Goal: Communication & Community: Answer question/provide support

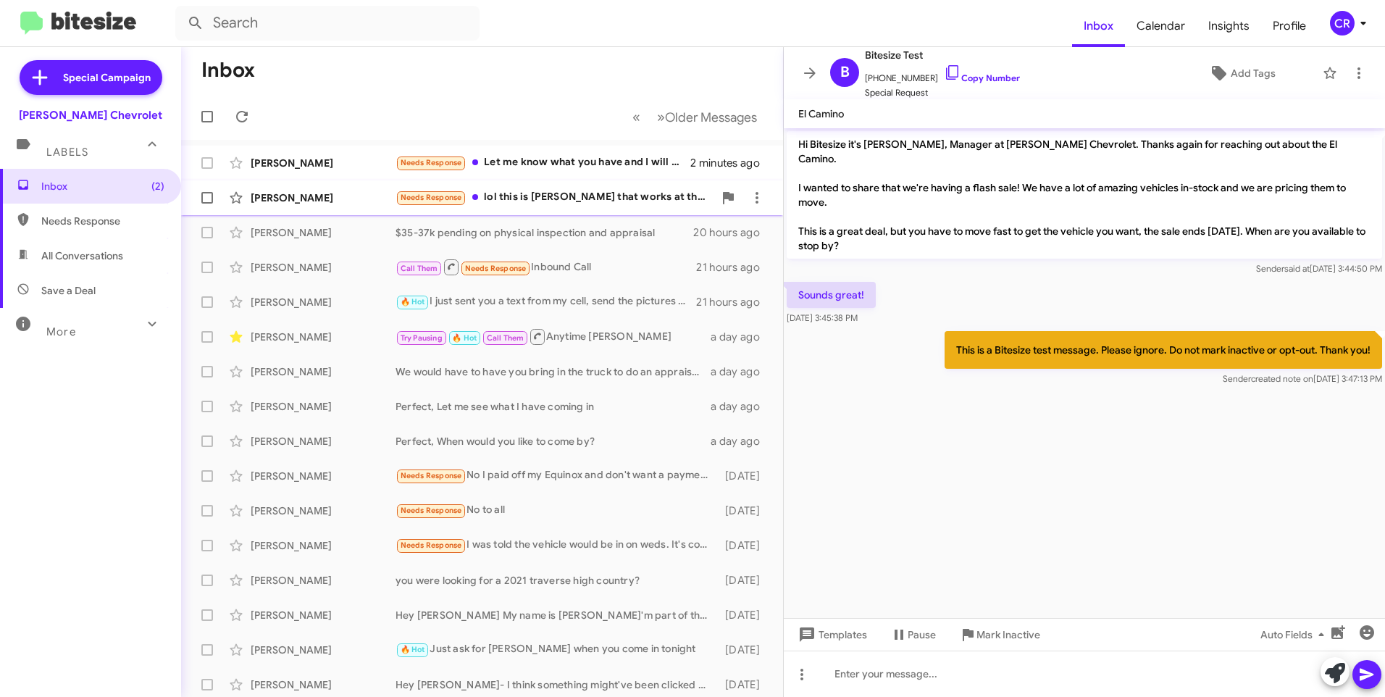
click at [547, 201] on div "Needs Response lol this is [PERSON_NAME] that works at the store. Good morning.…" at bounding box center [554, 197] width 318 height 17
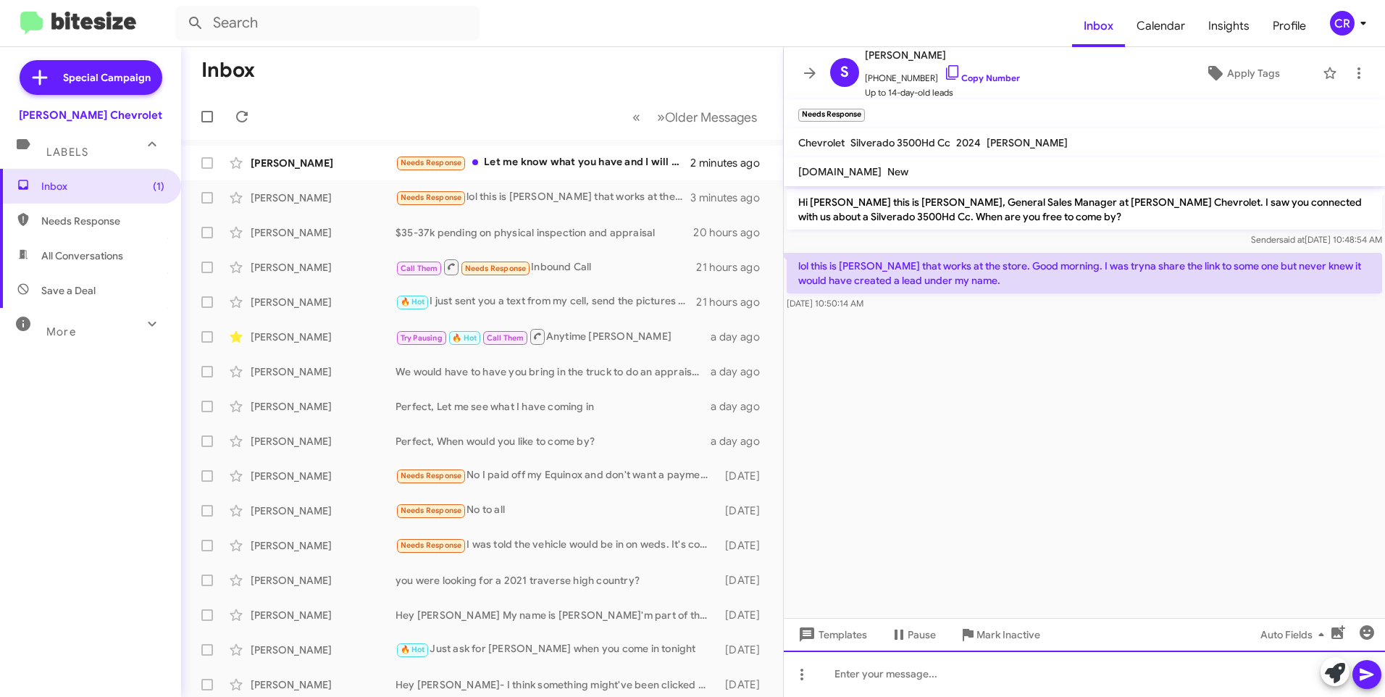
click at [913, 674] on div at bounding box center [1084, 673] width 601 height 46
click at [1359, 676] on icon at bounding box center [1366, 674] width 17 height 17
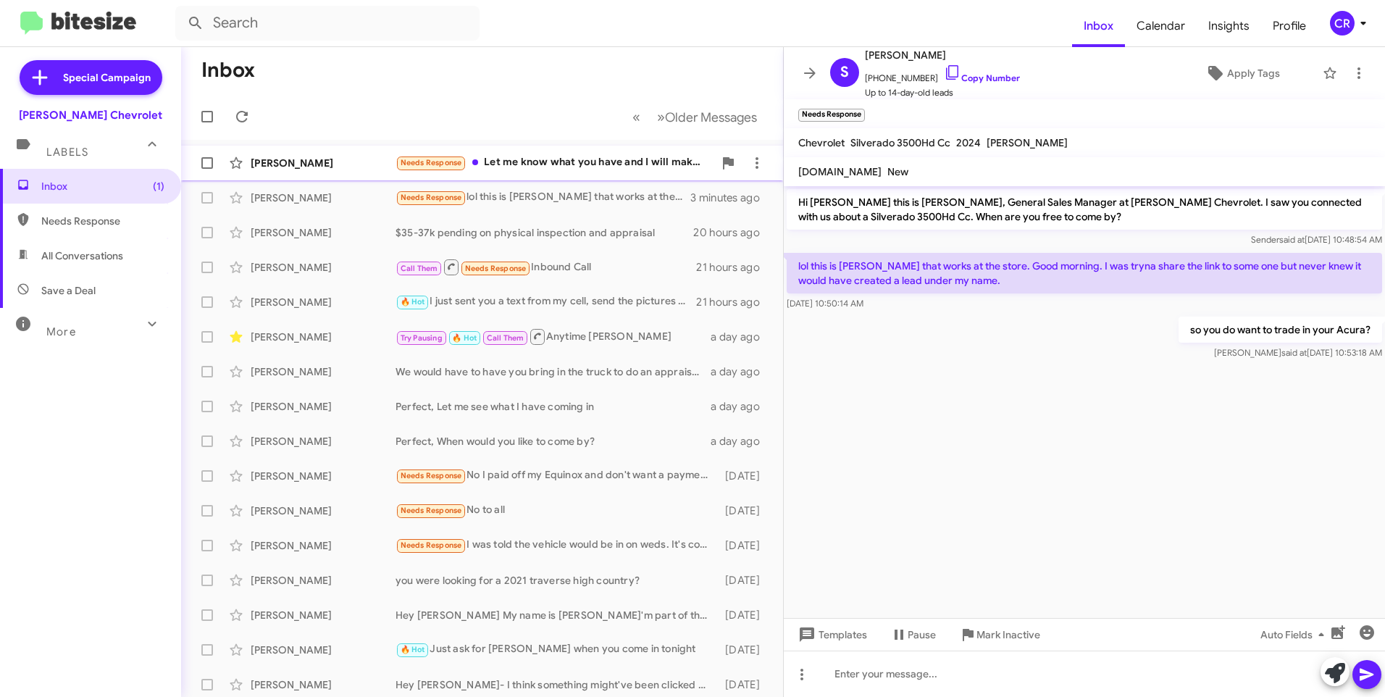
click at [558, 160] on div "Needs Response Let me know what you have and I will make a deal over the phone" at bounding box center [554, 162] width 318 height 17
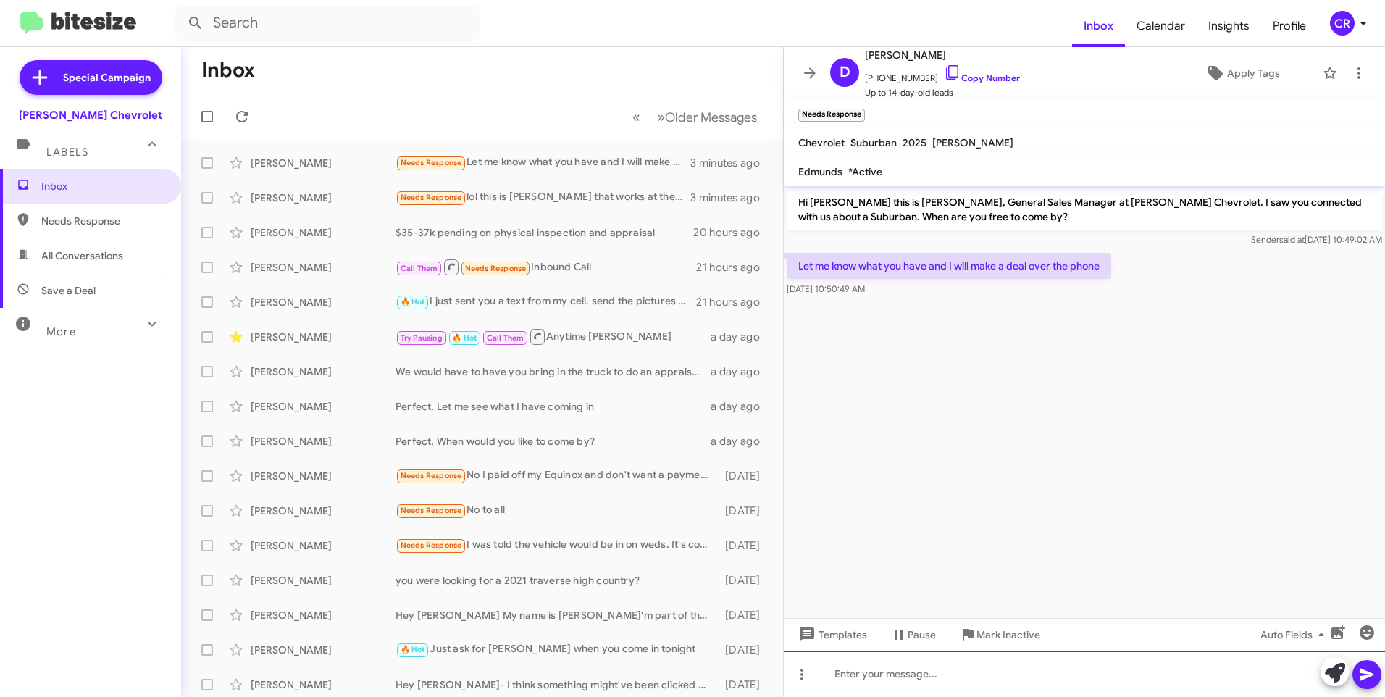
click at [887, 673] on div at bounding box center [1084, 673] width 601 height 46
click at [970, 80] on link "Copy Number" at bounding box center [982, 77] width 76 height 11
click at [532, 162] on div "Needs Response I am looking for a 3/4 ton or 1 ton crew cab gas job" at bounding box center [554, 162] width 318 height 17
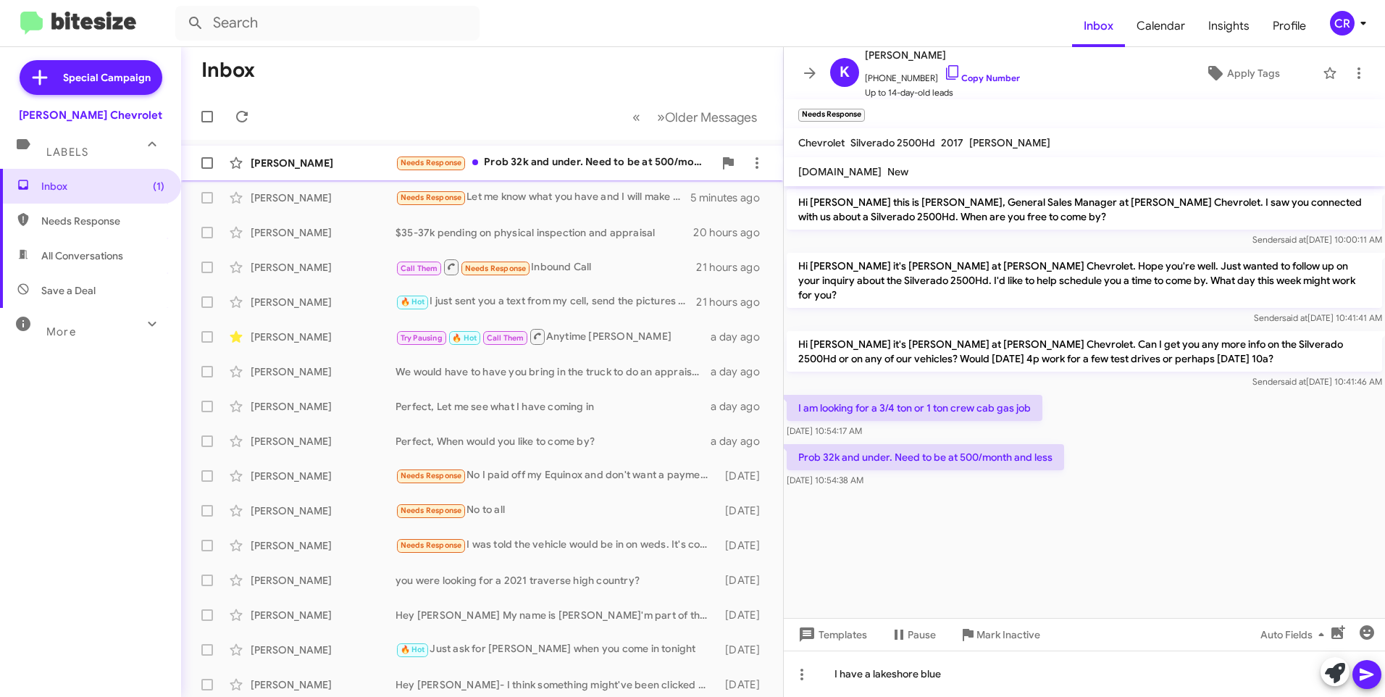
click at [523, 157] on div "Needs Response Prob 32k and under. Need to be at 500/month and less" at bounding box center [554, 162] width 318 height 17
click at [58, 257] on span "All Conversations" at bounding box center [82, 255] width 82 height 14
type input "in:all-conversations"
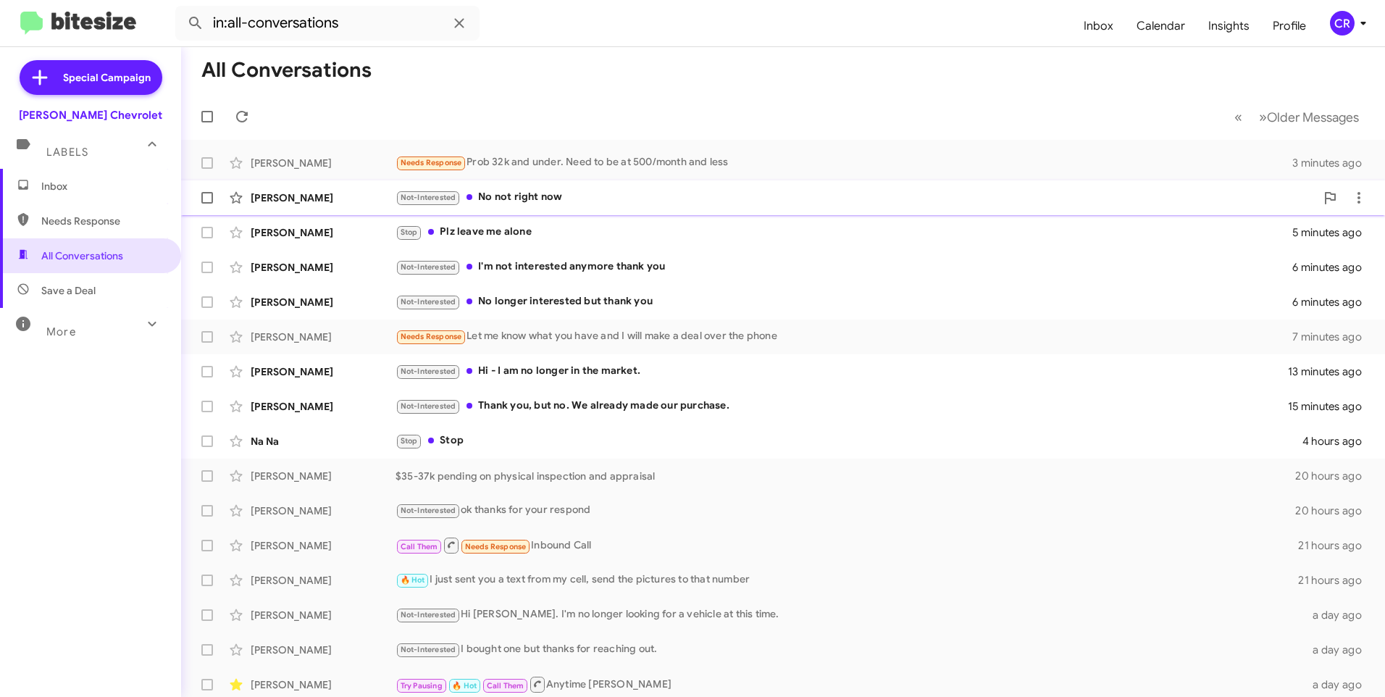
click at [520, 192] on div "Not-Interested No not right now" at bounding box center [855, 197] width 920 height 17
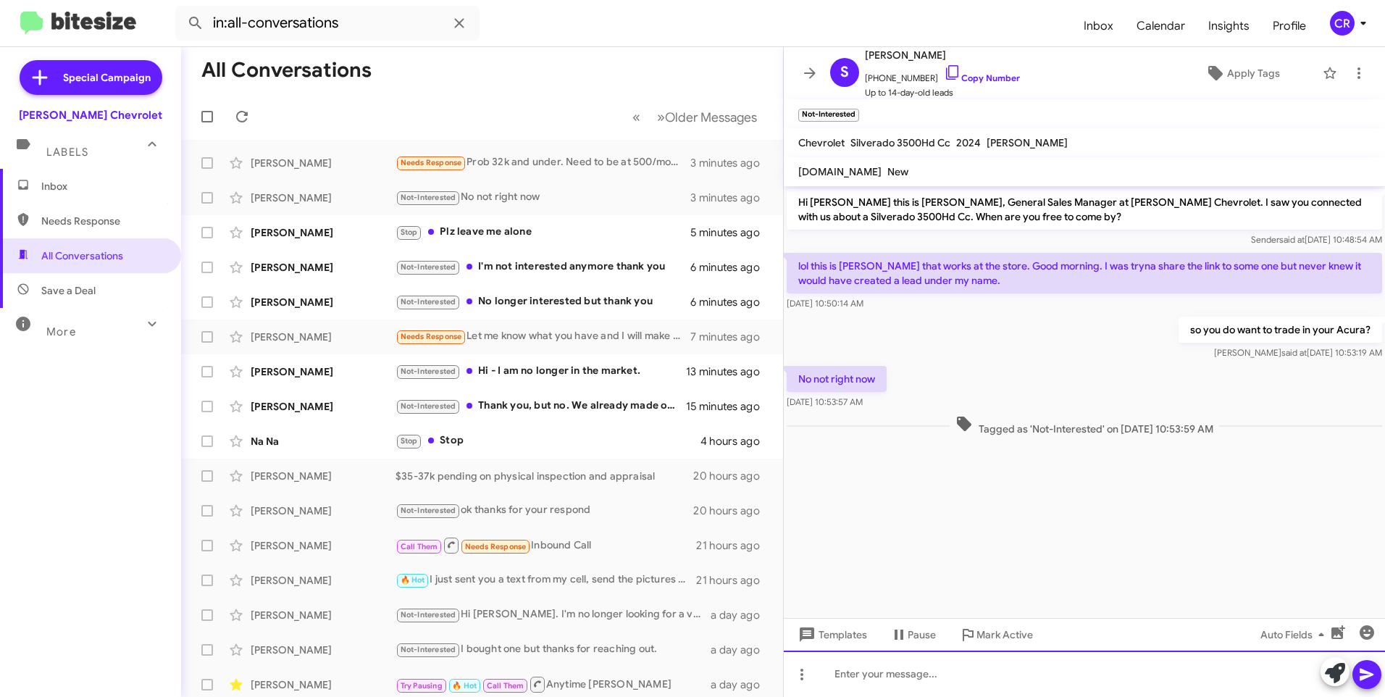
click at [939, 673] on div at bounding box center [1084, 673] width 601 height 46
click at [1362, 670] on icon at bounding box center [1366, 674] width 14 height 12
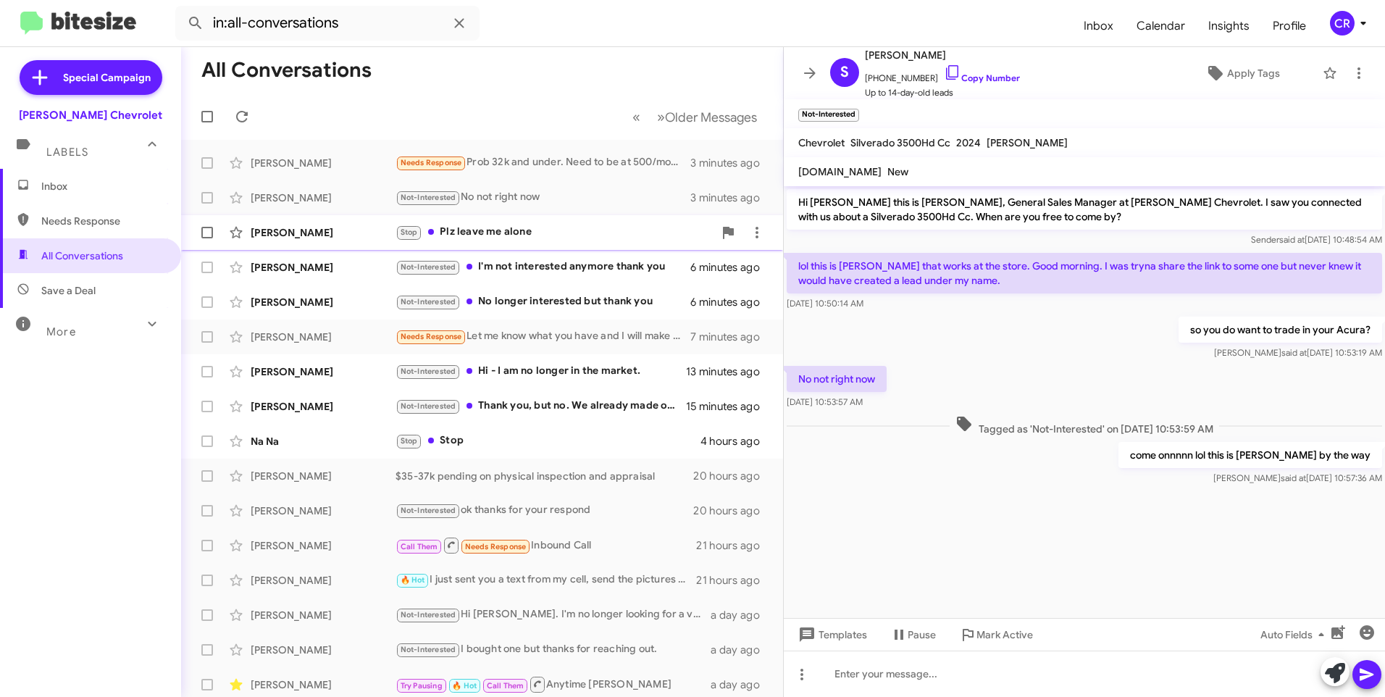
click at [474, 230] on div "Stop Plz leave me alone" at bounding box center [554, 232] width 318 height 17
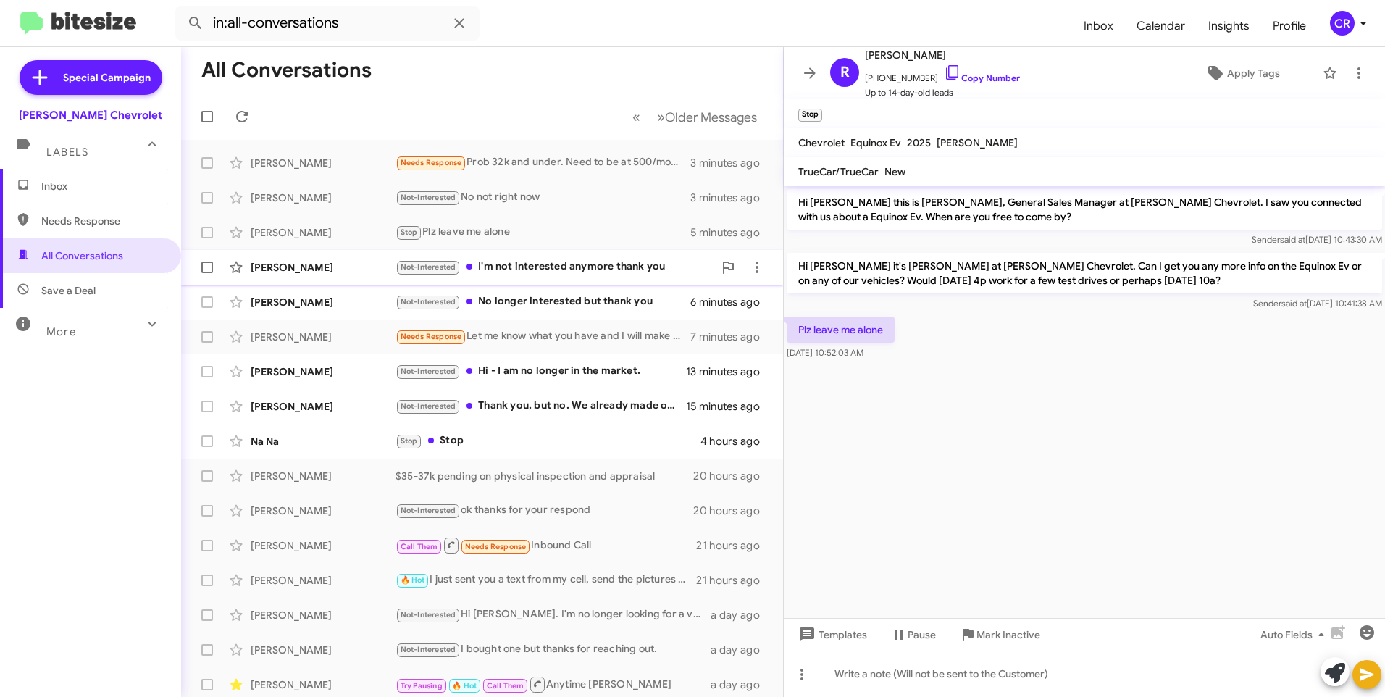
click at [532, 271] on div "Not-Interested I'm not interested anymore thank you" at bounding box center [554, 267] width 318 height 17
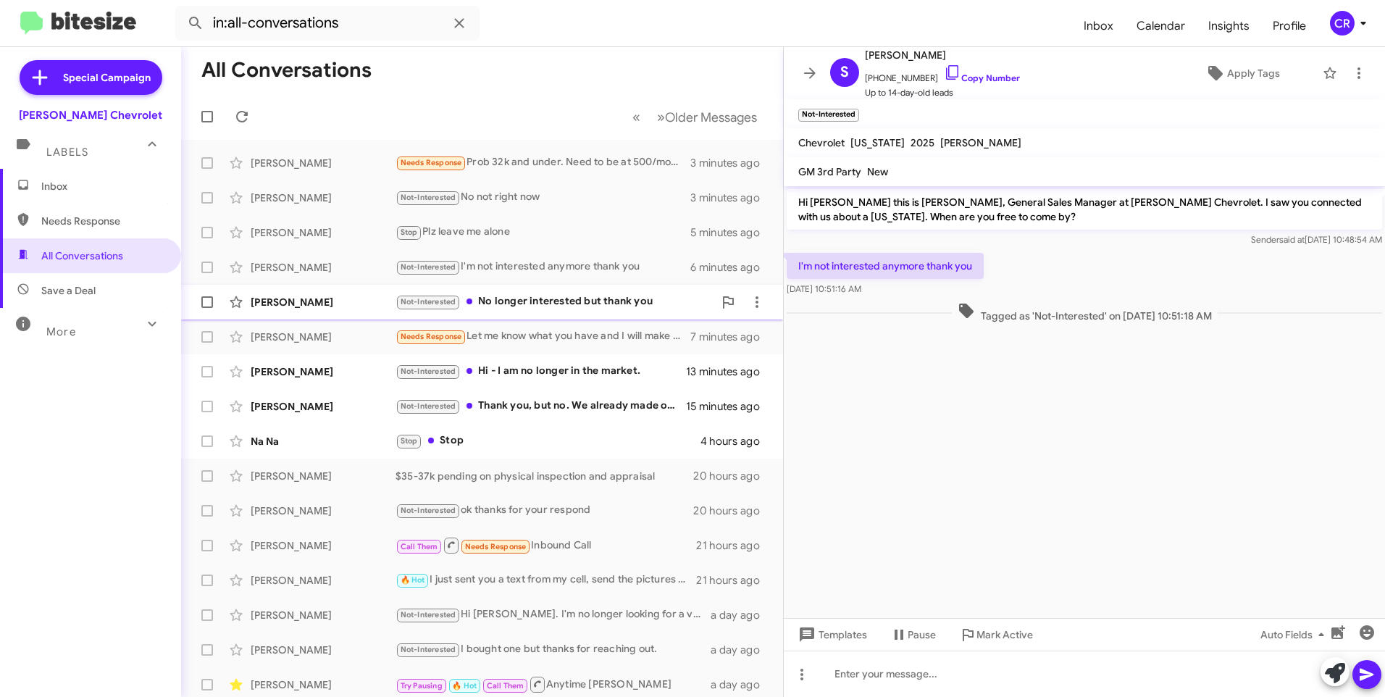
click at [524, 302] on div "Not-Interested No longer interested but thank you" at bounding box center [554, 301] width 318 height 17
click at [506, 371] on div "Not-Interested Hi - I am no longer in the market." at bounding box center [554, 371] width 318 height 17
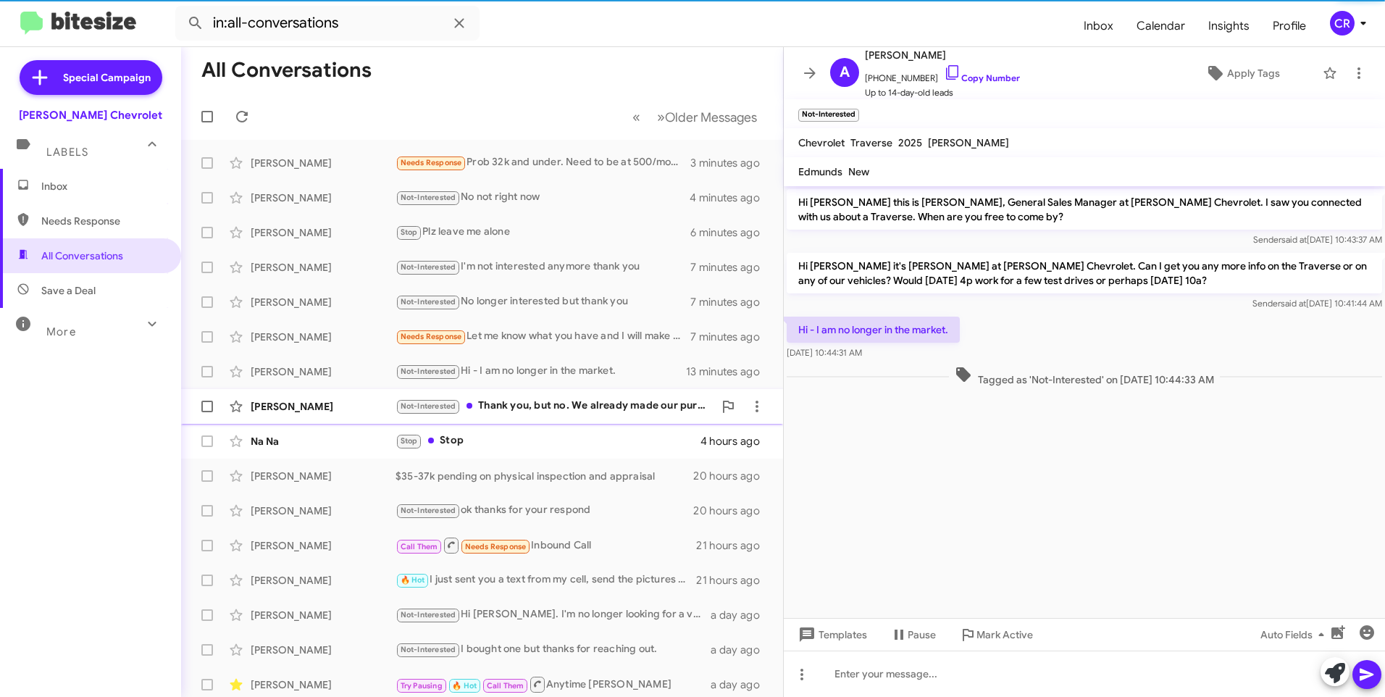
click at [516, 408] on div "Not-Interested Thank you, but no. We already made our purchase." at bounding box center [554, 406] width 318 height 17
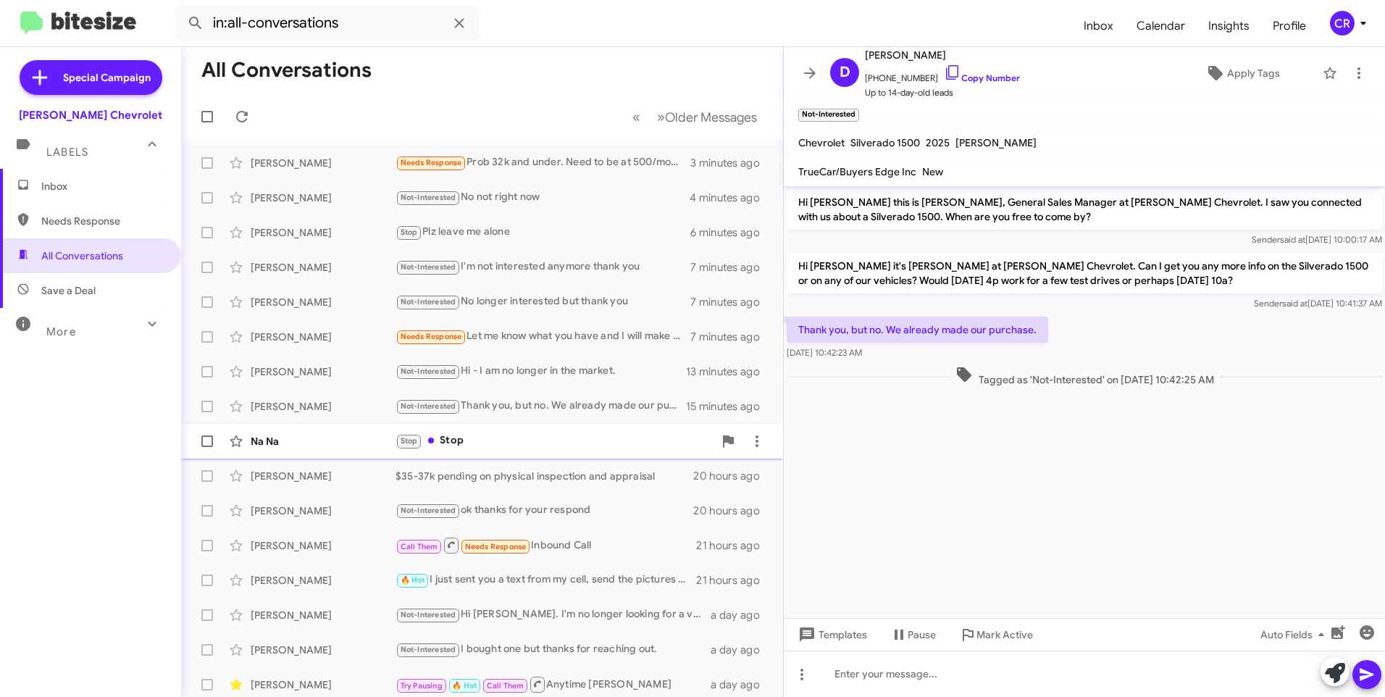
click at [498, 435] on div "Stop Stop" at bounding box center [554, 440] width 318 height 17
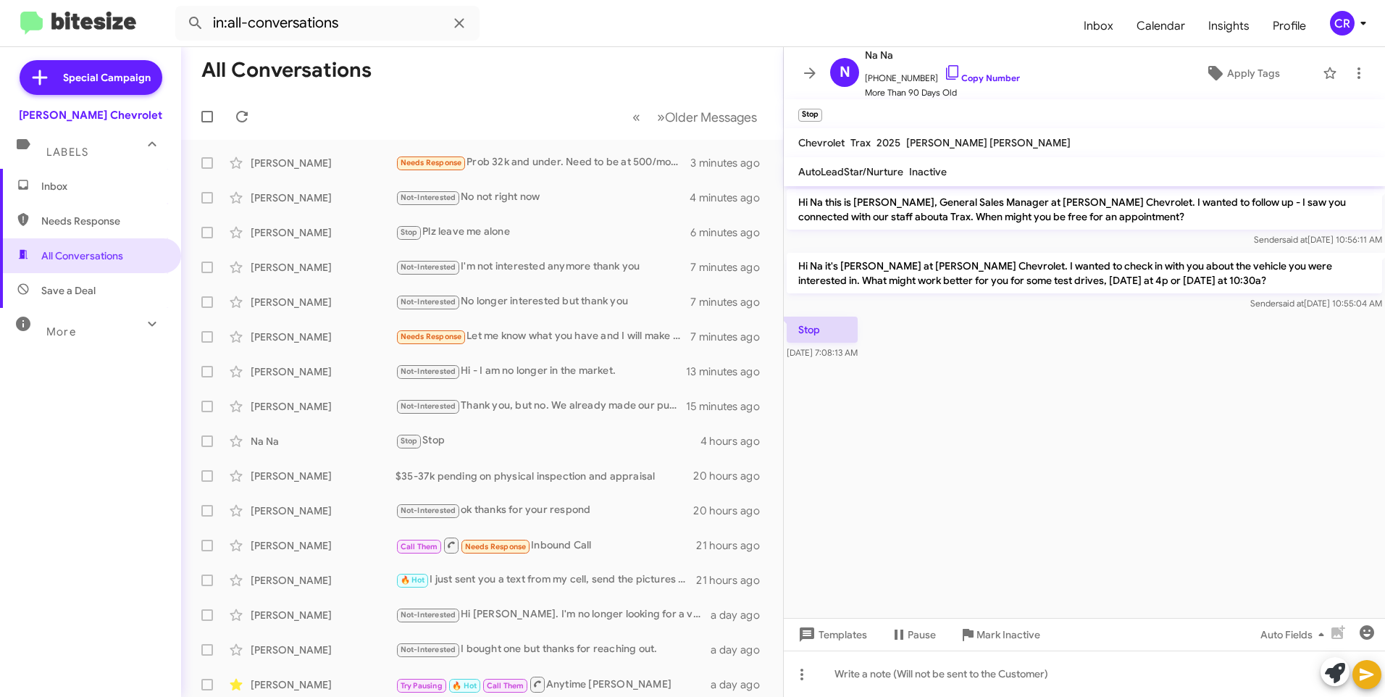
click at [97, 227] on span "Needs Response" at bounding box center [102, 221] width 123 height 14
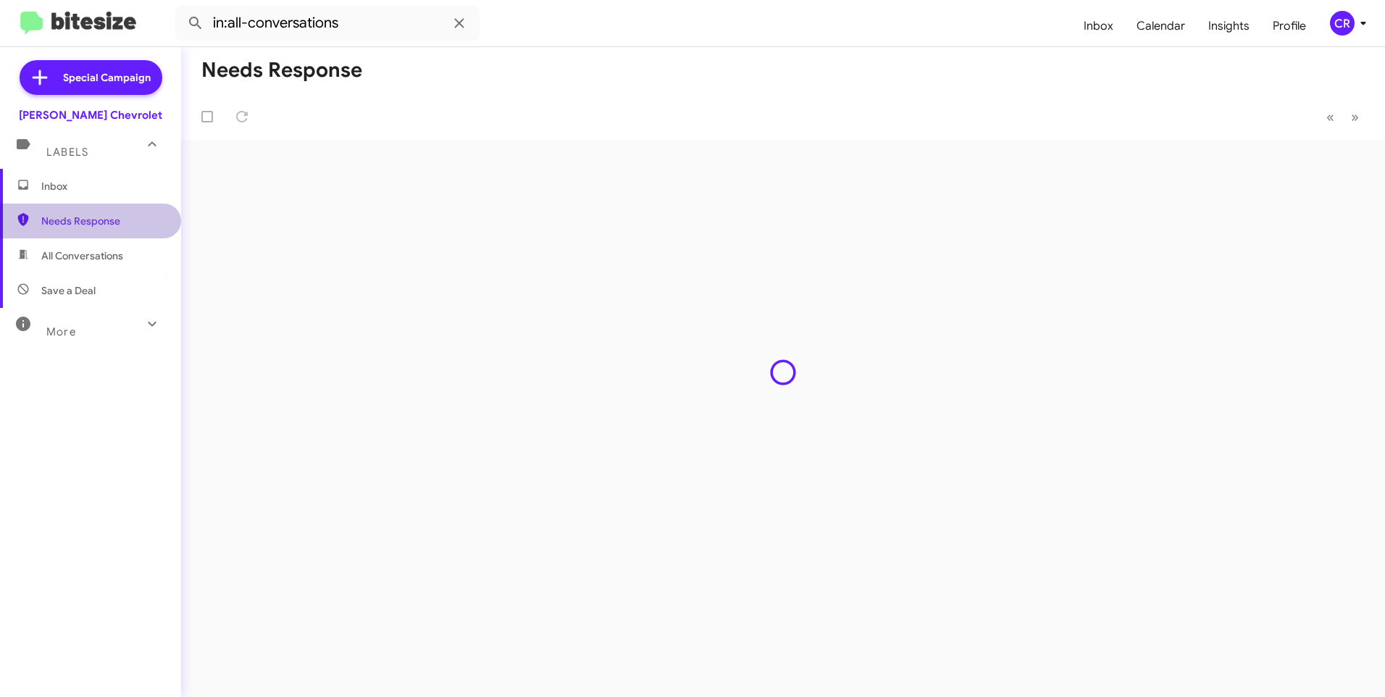
type input "in:needs-response"
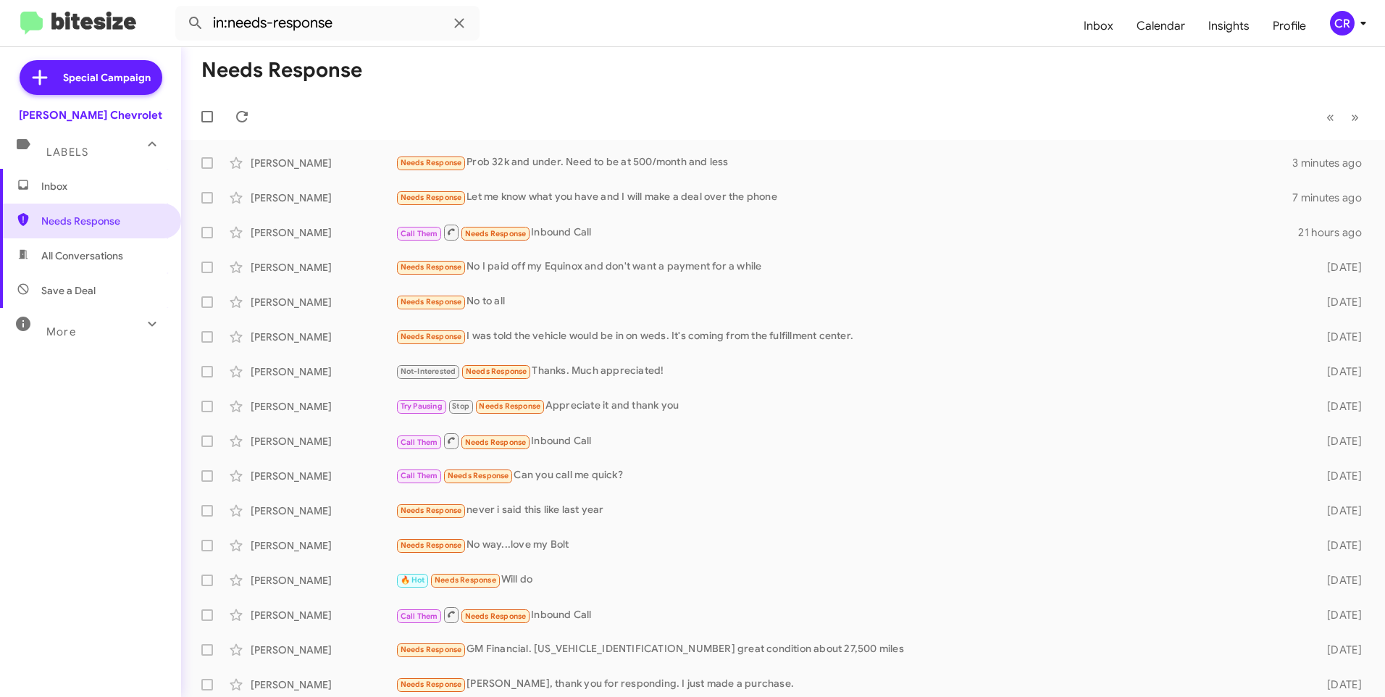
click at [46, 194] on span "Inbox" at bounding box center [90, 186] width 181 height 35
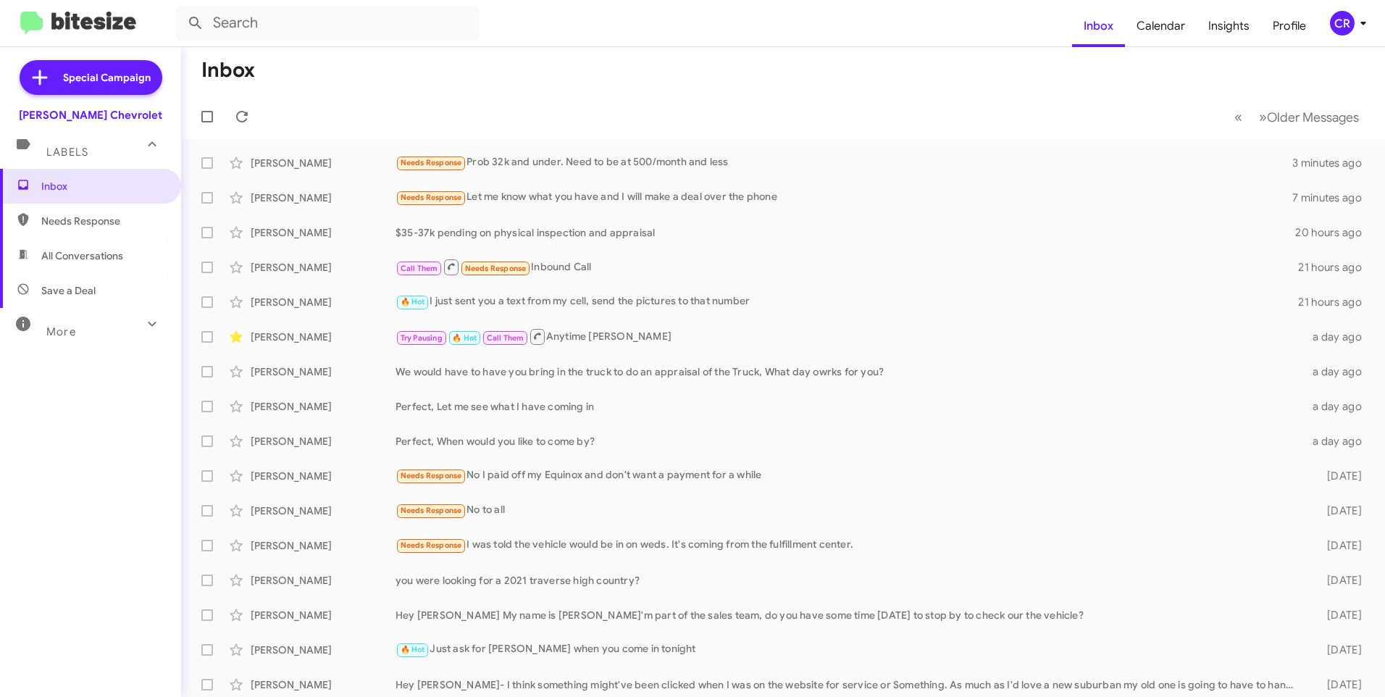
click at [89, 209] on span "Needs Response" at bounding box center [90, 221] width 181 height 35
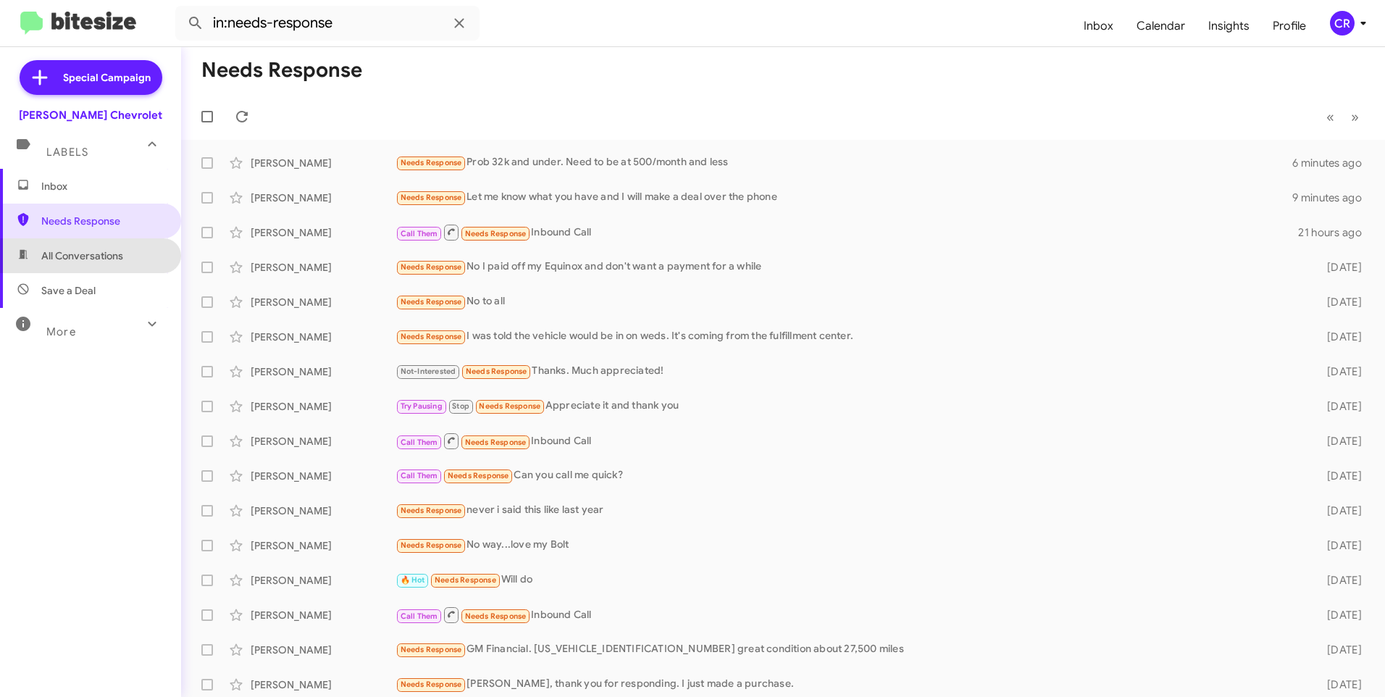
click at [93, 256] on span "All Conversations" at bounding box center [82, 255] width 82 height 14
type input "in:all-conversations"
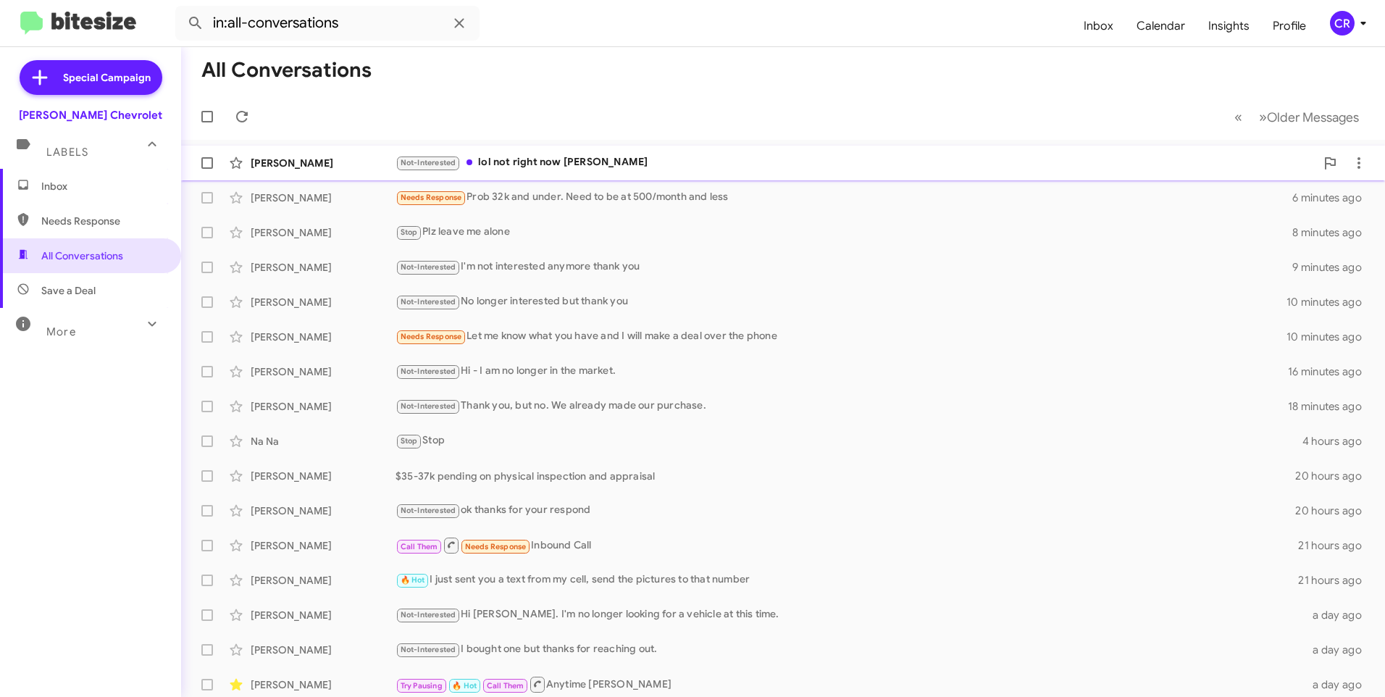
click at [590, 159] on div "Not-Interested lol not right now Chris" at bounding box center [855, 162] width 920 height 17
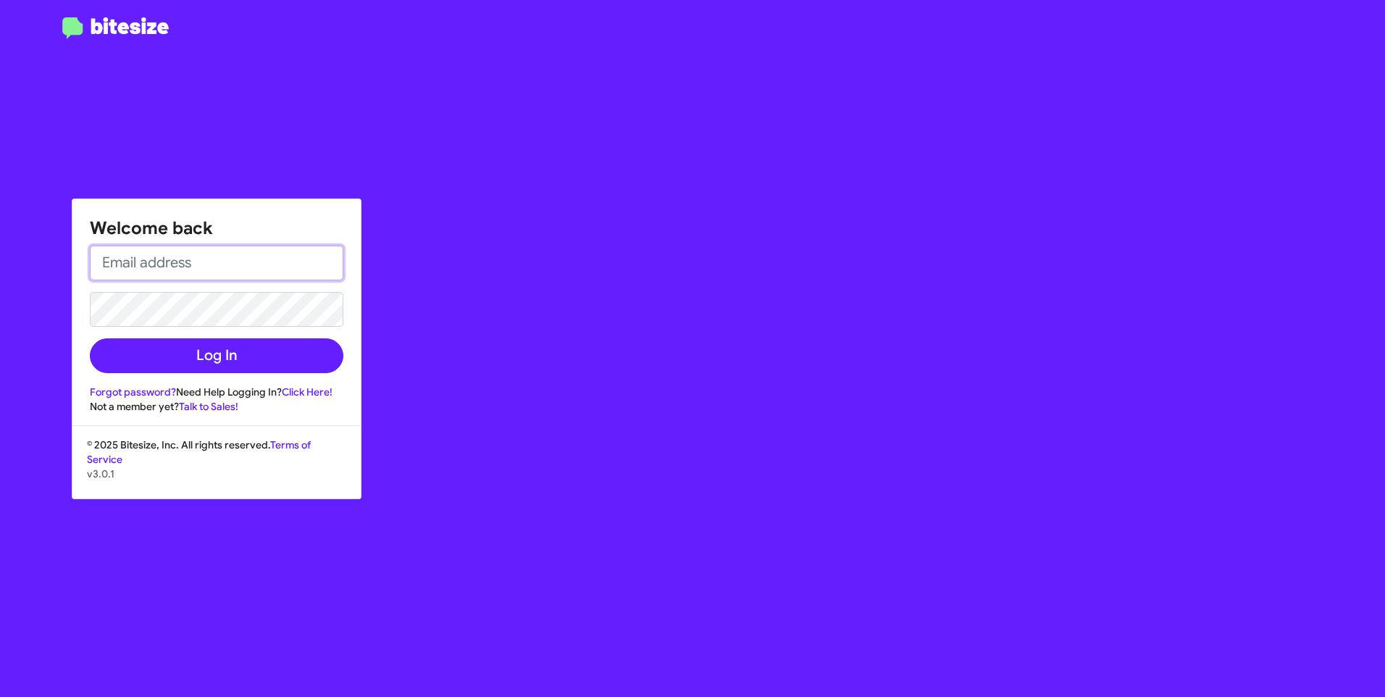
click at [194, 267] on input "email" at bounding box center [216, 263] width 253 height 35
type input "[EMAIL_ADDRESS][DOMAIN_NAME]"
click at [90, 338] on button "Log In" at bounding box center [216, 355] width 253 height 35
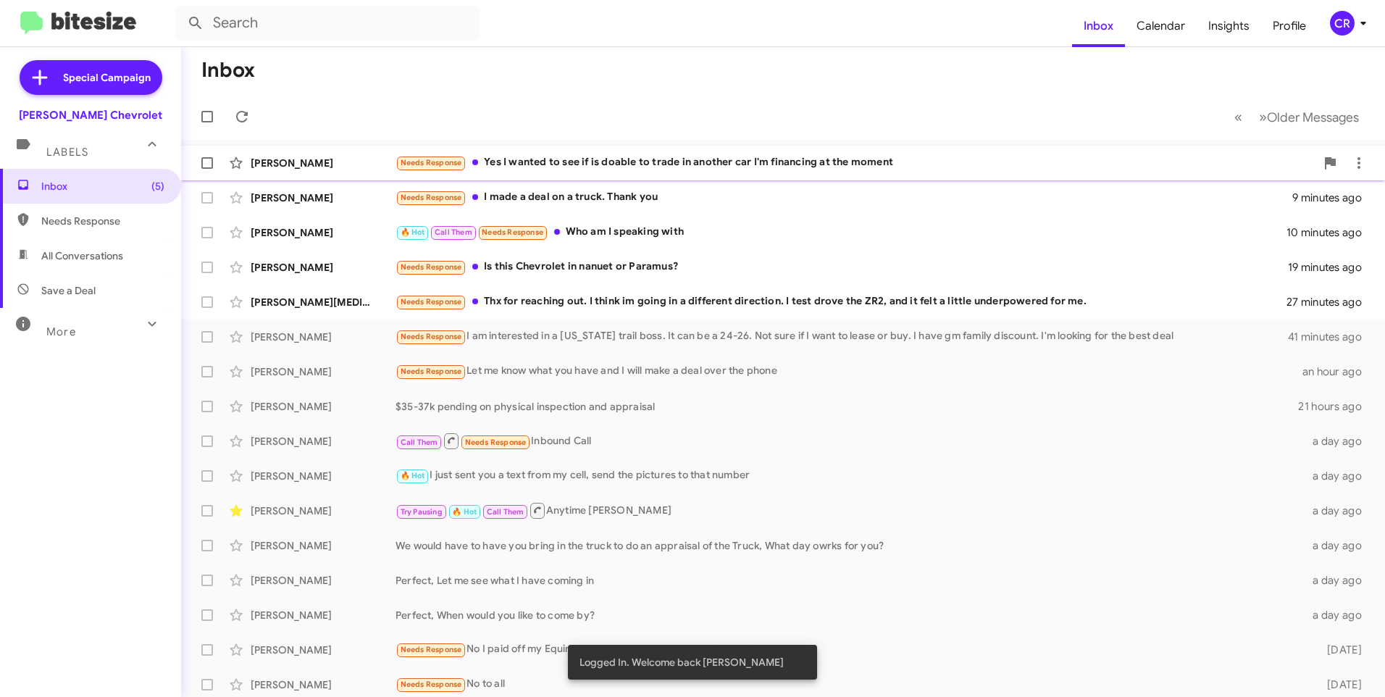
click at [589, 167] on div "Needs Response Yes I wanted to see if is doable to trade in another car I'm fin…" at bounding box center [855, 162] width 920 height 17
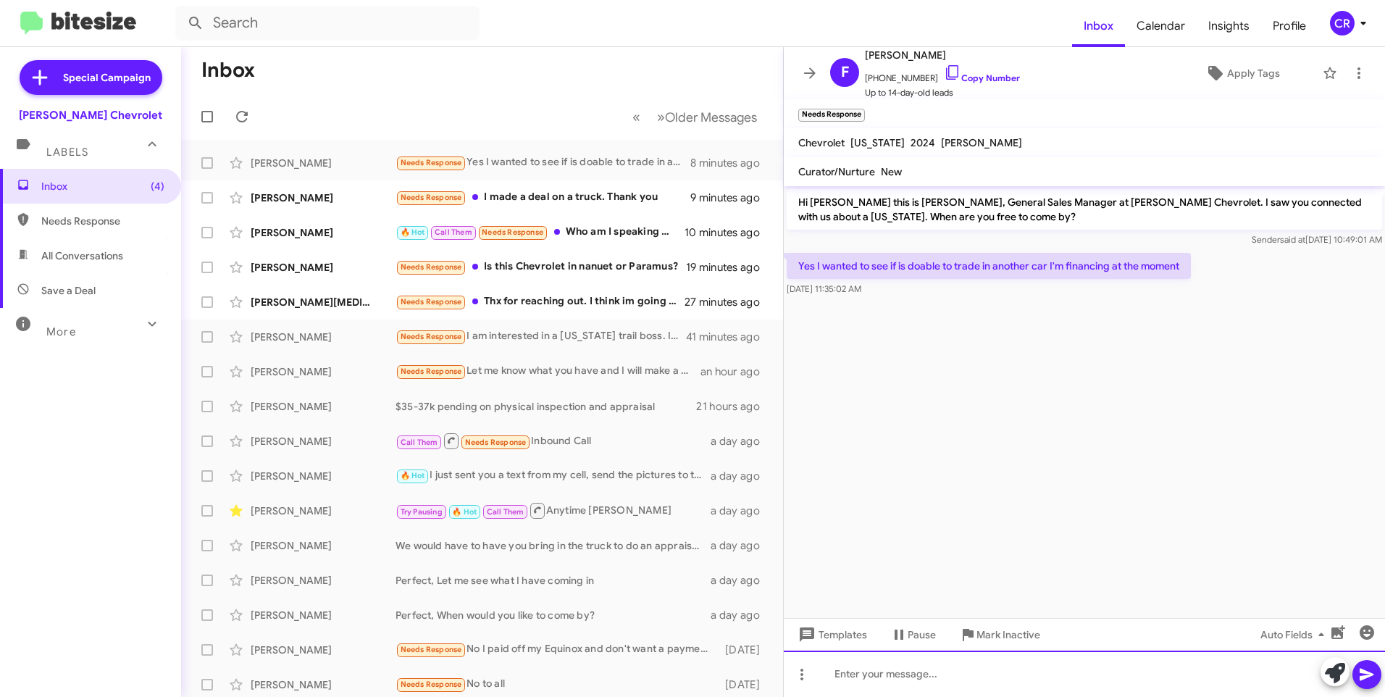
click at [974, 669] on div at bounding box center [1084, 673] width 601 height 46
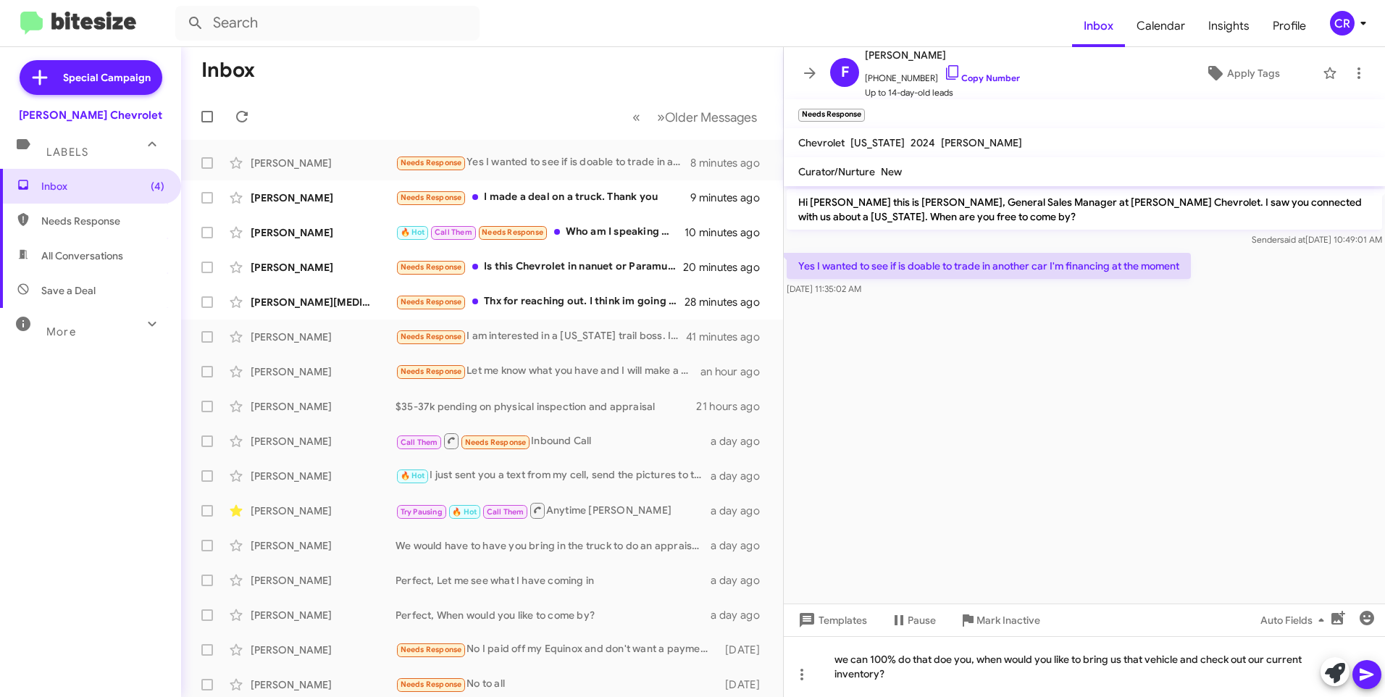
click at [1374, 664] on span at bounding box center [1366, 674] width 17 height 29
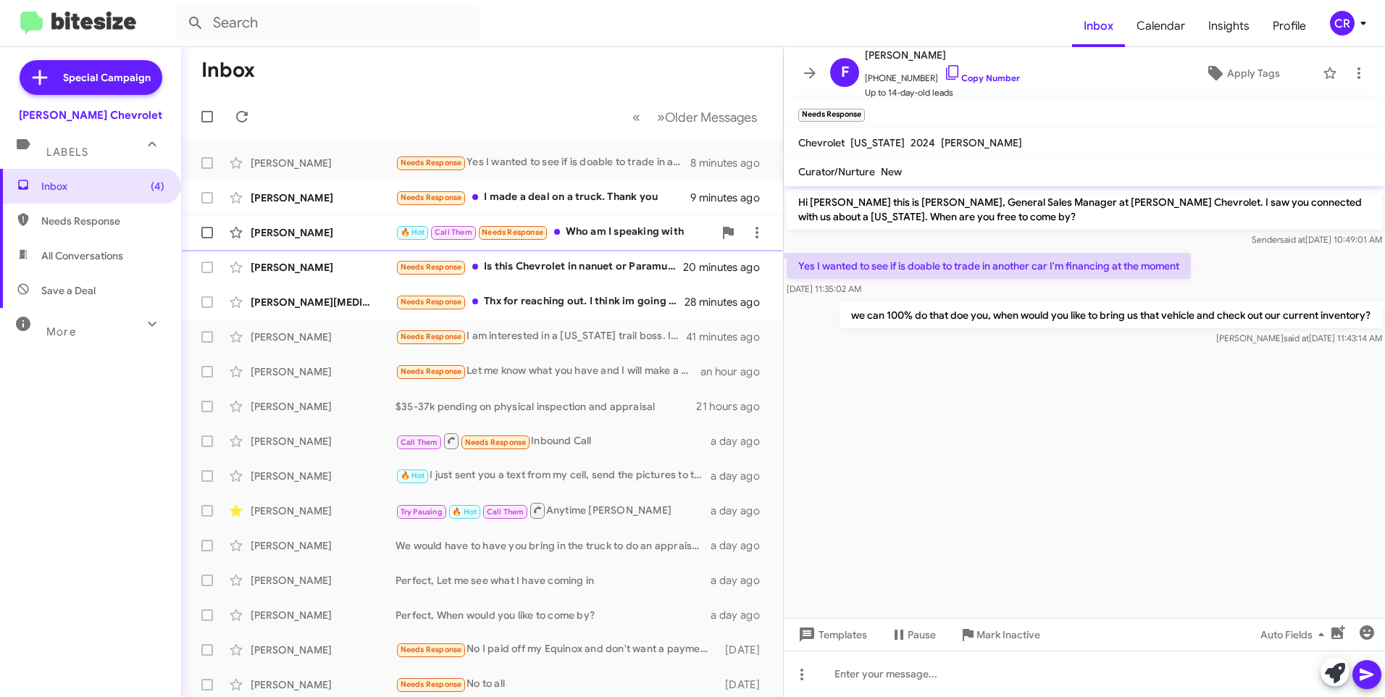
click at [592, 235] on div "🔥 Hot Call Them Needs Response Who am I speaking with" at bounding box center [554, 232] width 318 height 17
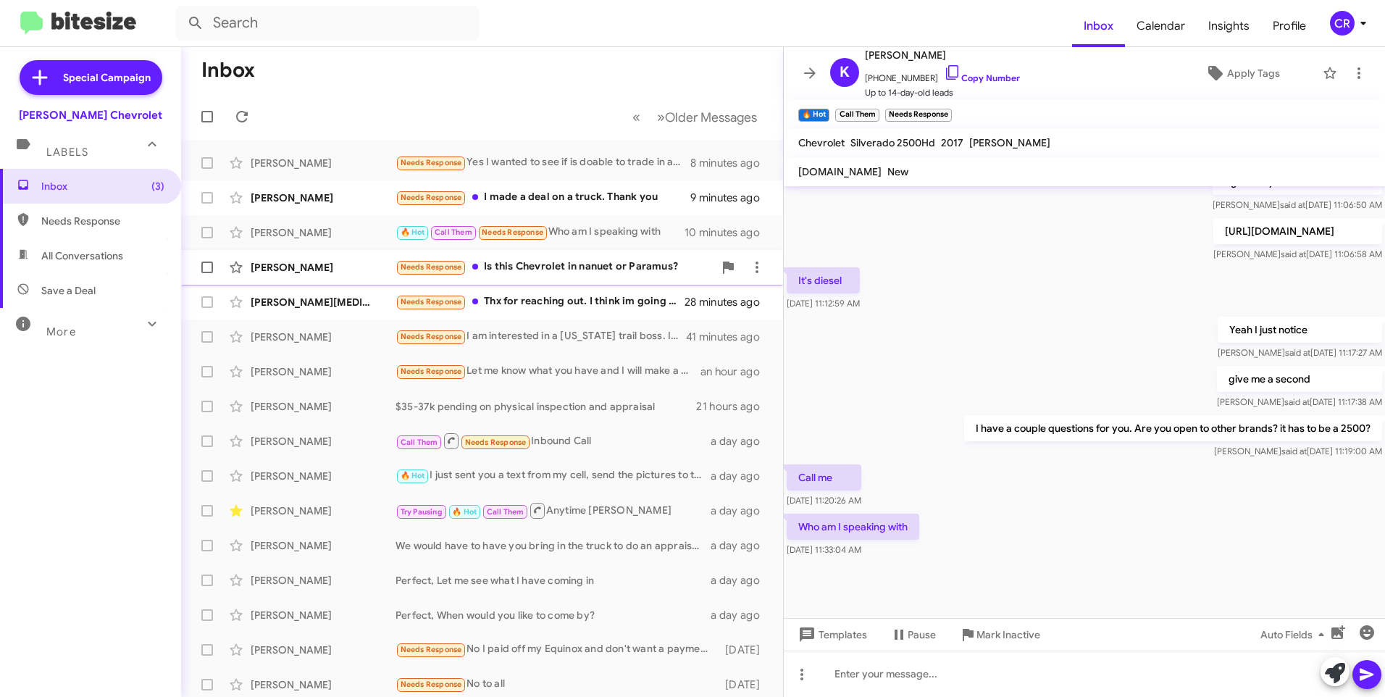
click at [547, 267] on div "Needs Response Is this Chevrolet in nanuet or Paramus?" at bounding box center [554, 267] width 318 height 17
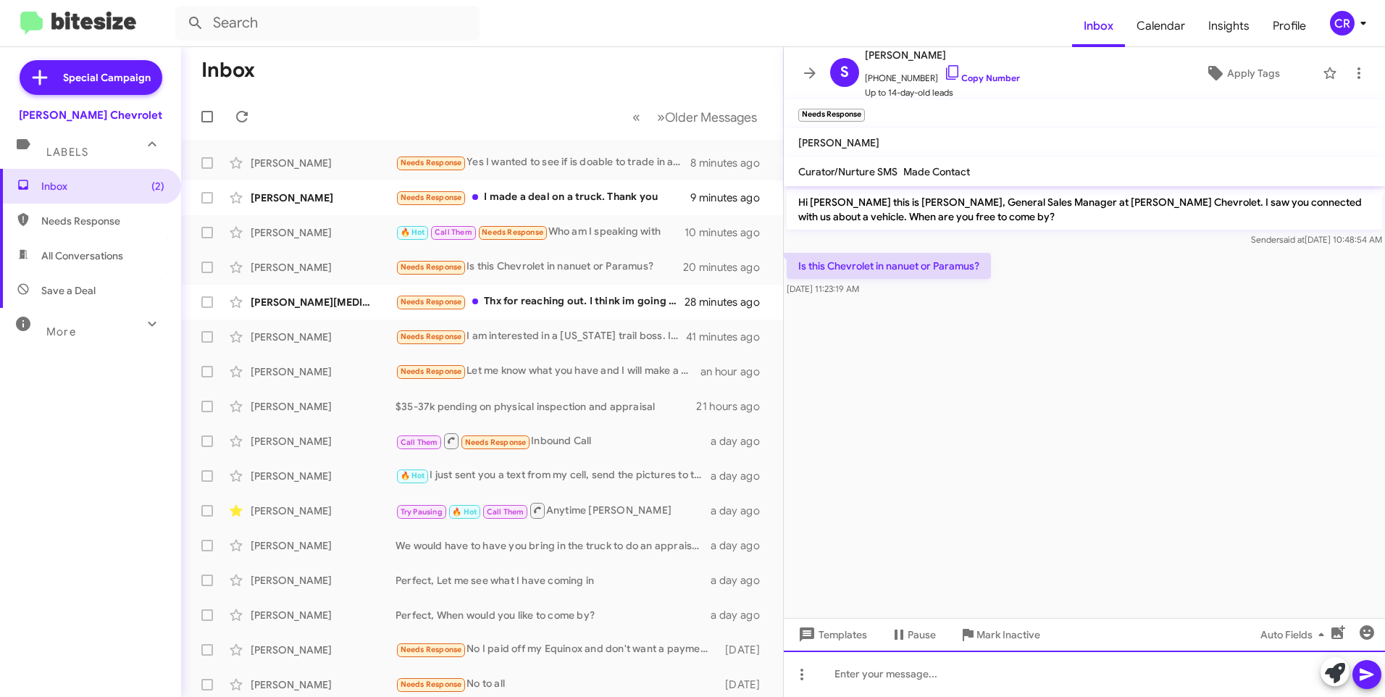
click at [935, 668] on div at bounding box center [1084, 673] width 601 height 46
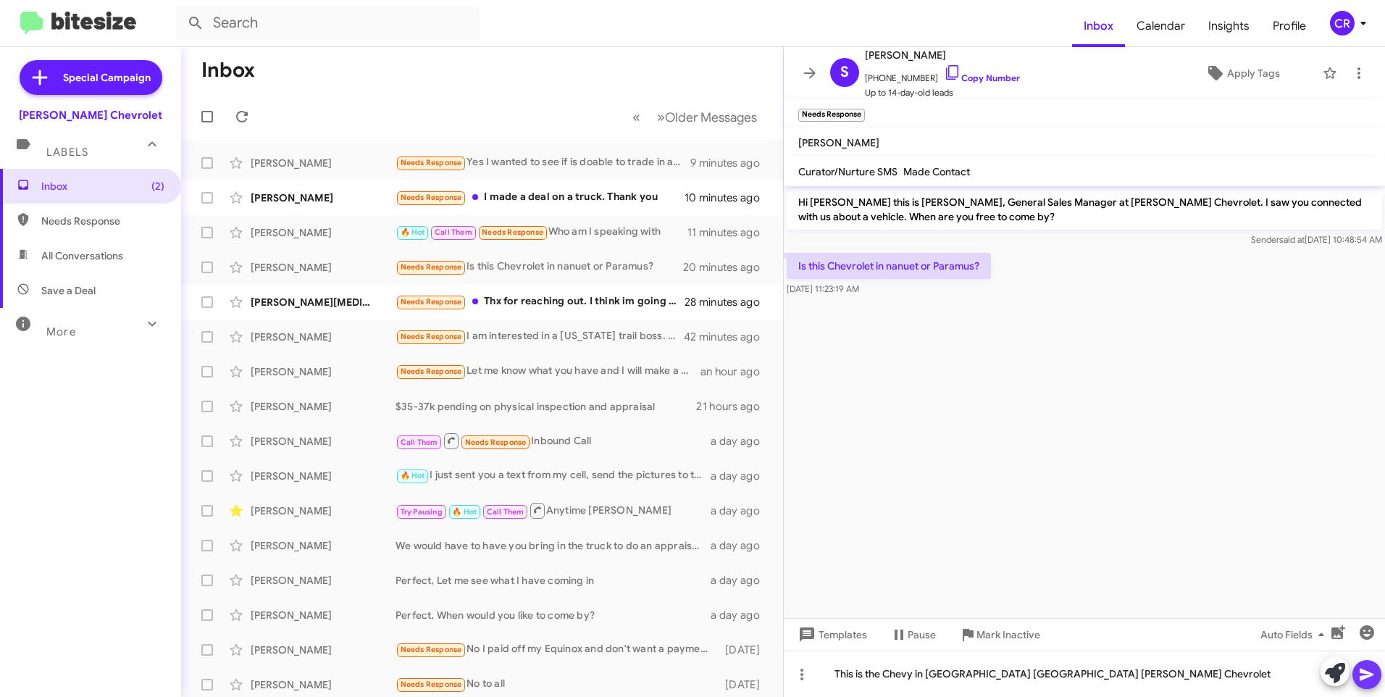
click at [1379, 673] on button at bounding box center [1366, 674] width 29 height 29
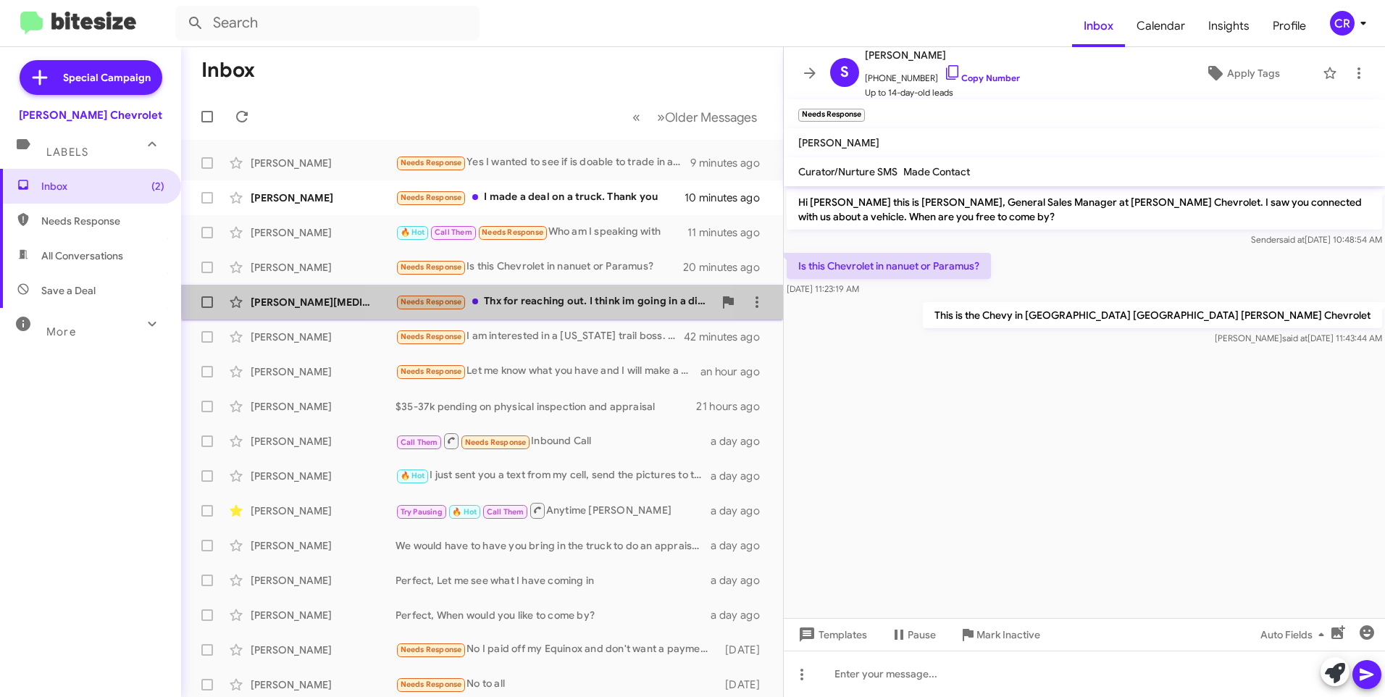
click at [555, 295] on div "Needs Response Thx for reaching out. I think im going in a different direction.…" at bounding box center [554, 301] width 318 height 17
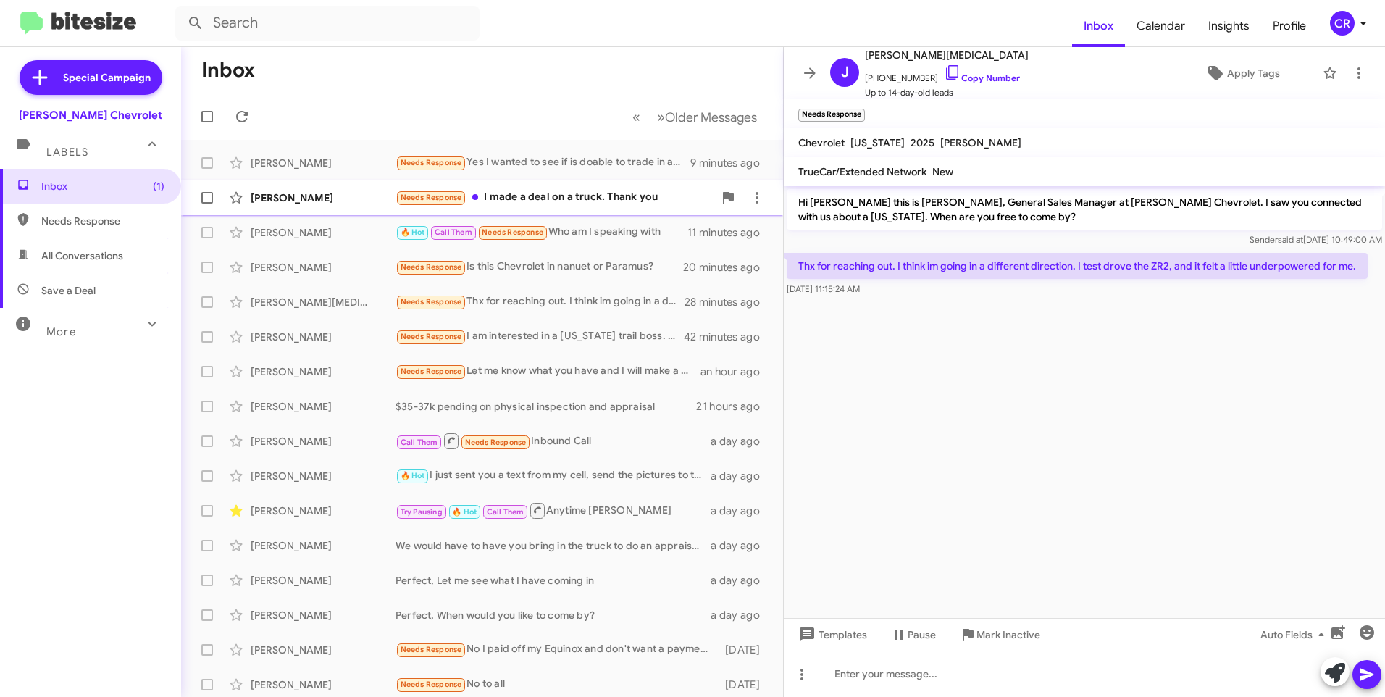
click at [545, 193] on div "Needs Response I made a deal on a truck. Thank you" at bounding box center [554, 197] width 318 height 17
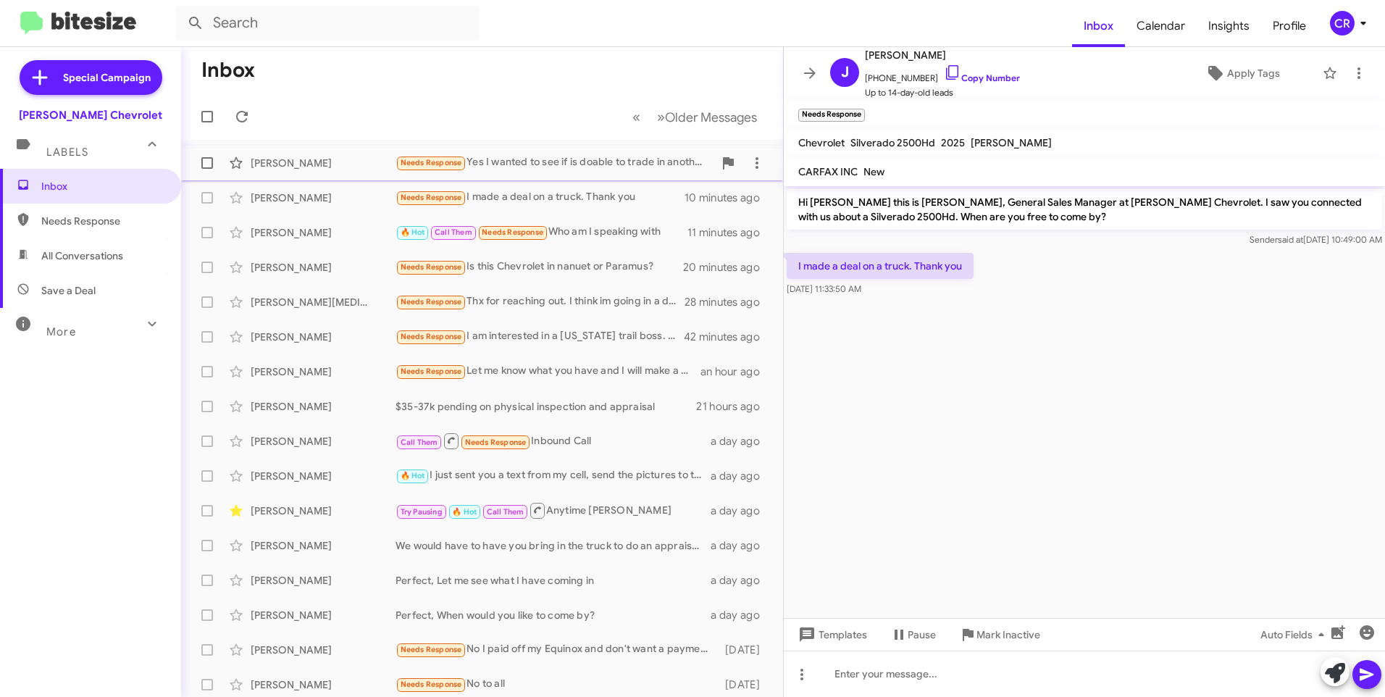
click at [532, 158] on div "Needs Response Yes I wanted to see if is doable to trade in another car I'm fin…" at bounding box center [554, 162] width 318 height 17
